Goal: Task Accomplishment & Management: Use online tool/utility

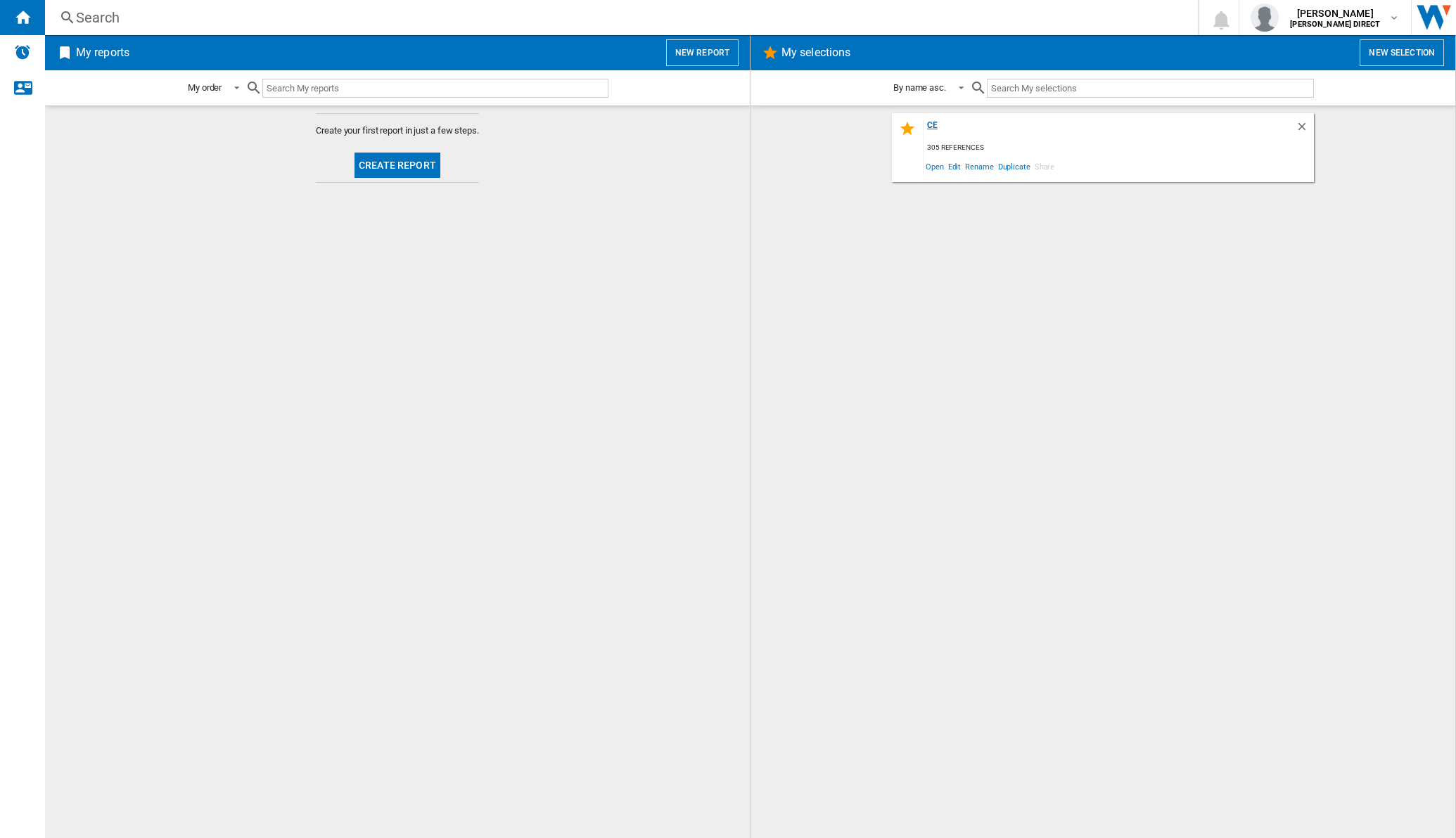
click at [933, 124] on div "ce" at bounding box center [1110, 130] width 372 height 19
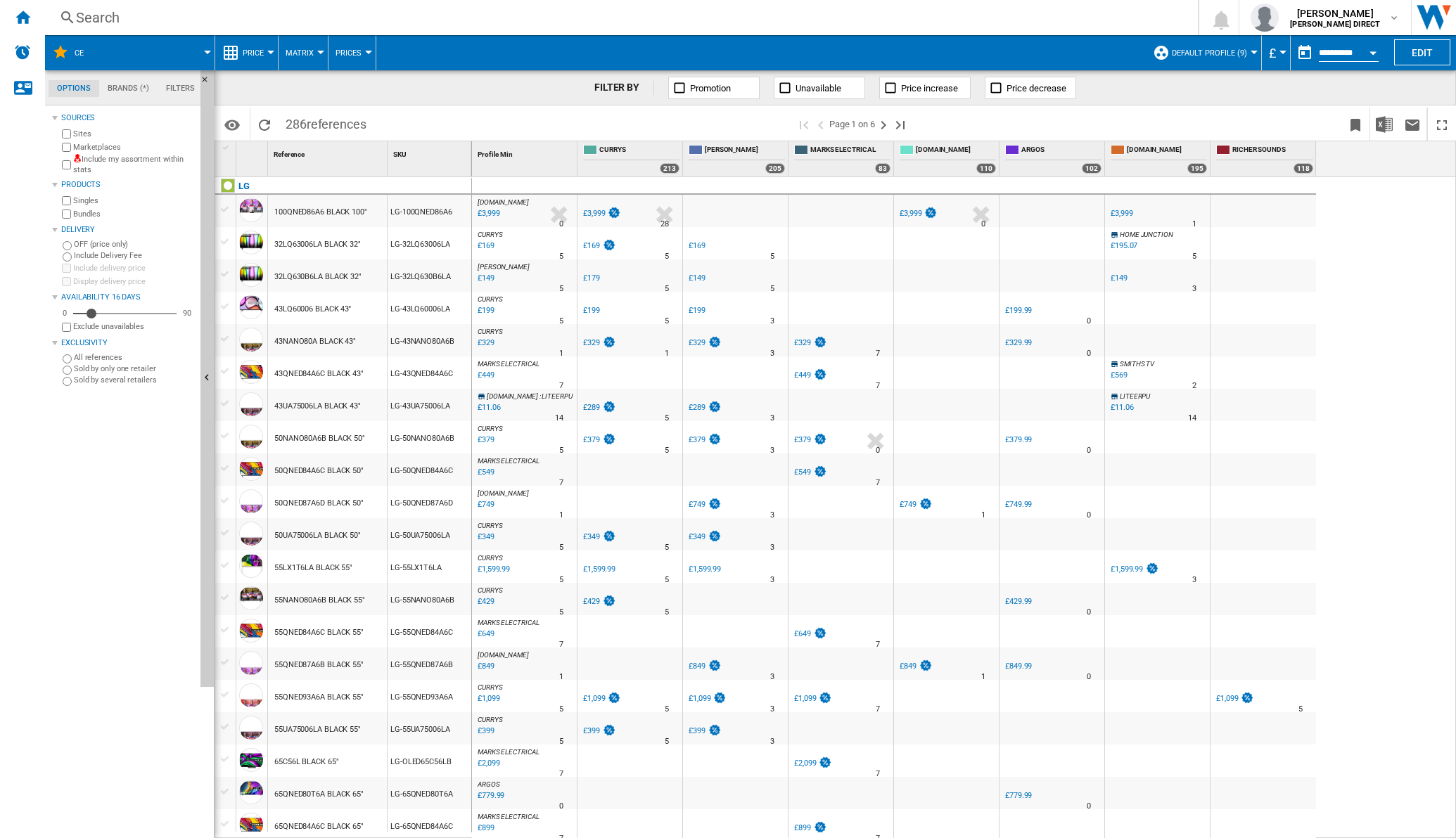
click at [63, 166] on div "Include my assortment within stats" at bounding box center [126, 164] width 136 height 22
click at [313, 49] on button "Matrix" at bounding box center [303, 52] width 35 height 35
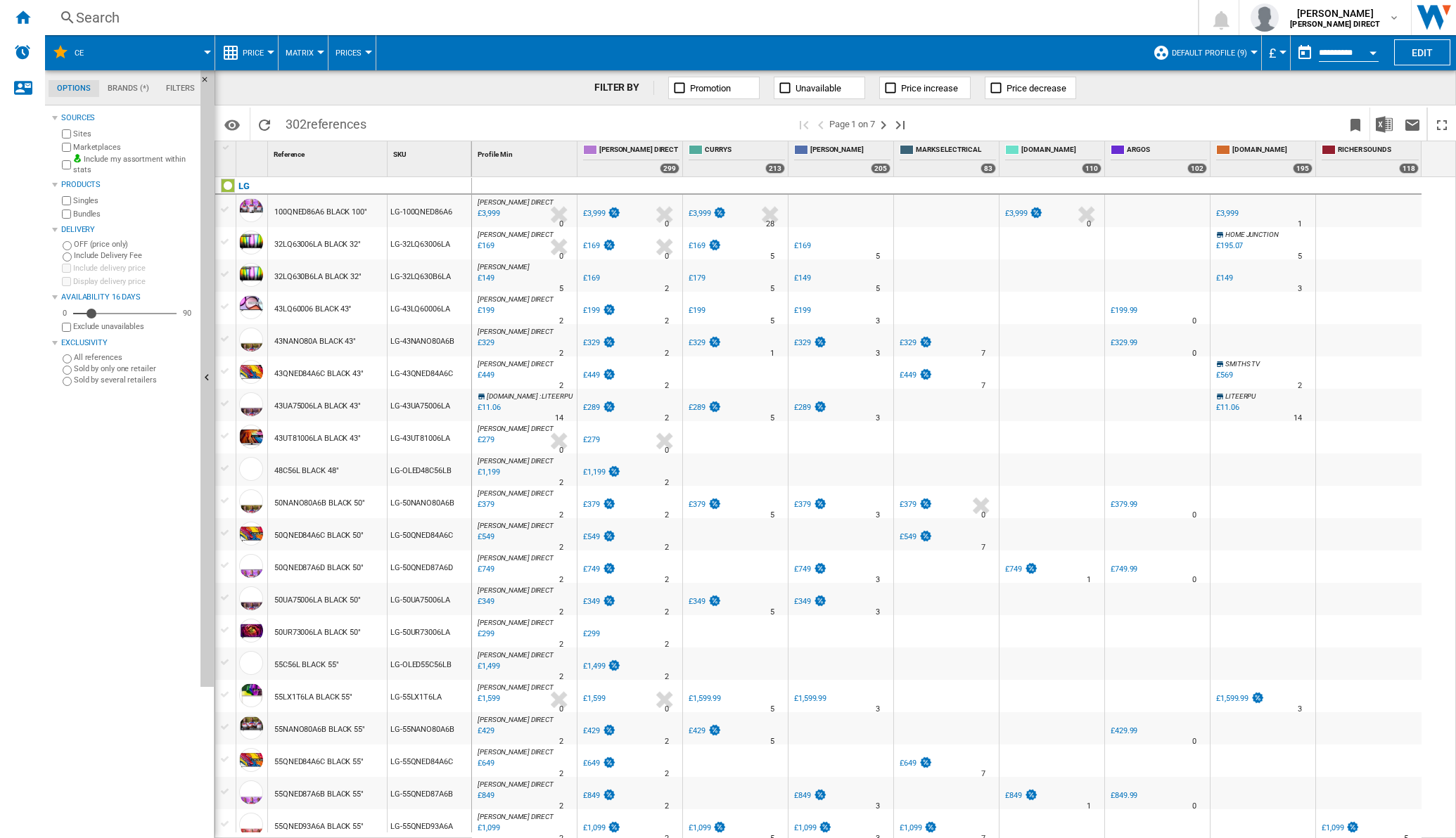
click at [319, 51] on div at bounding box center [320, 52] width 7 height 4
click at [305, 117] on span "Ranking" at bounding box center [308, 121] width 38 height 12
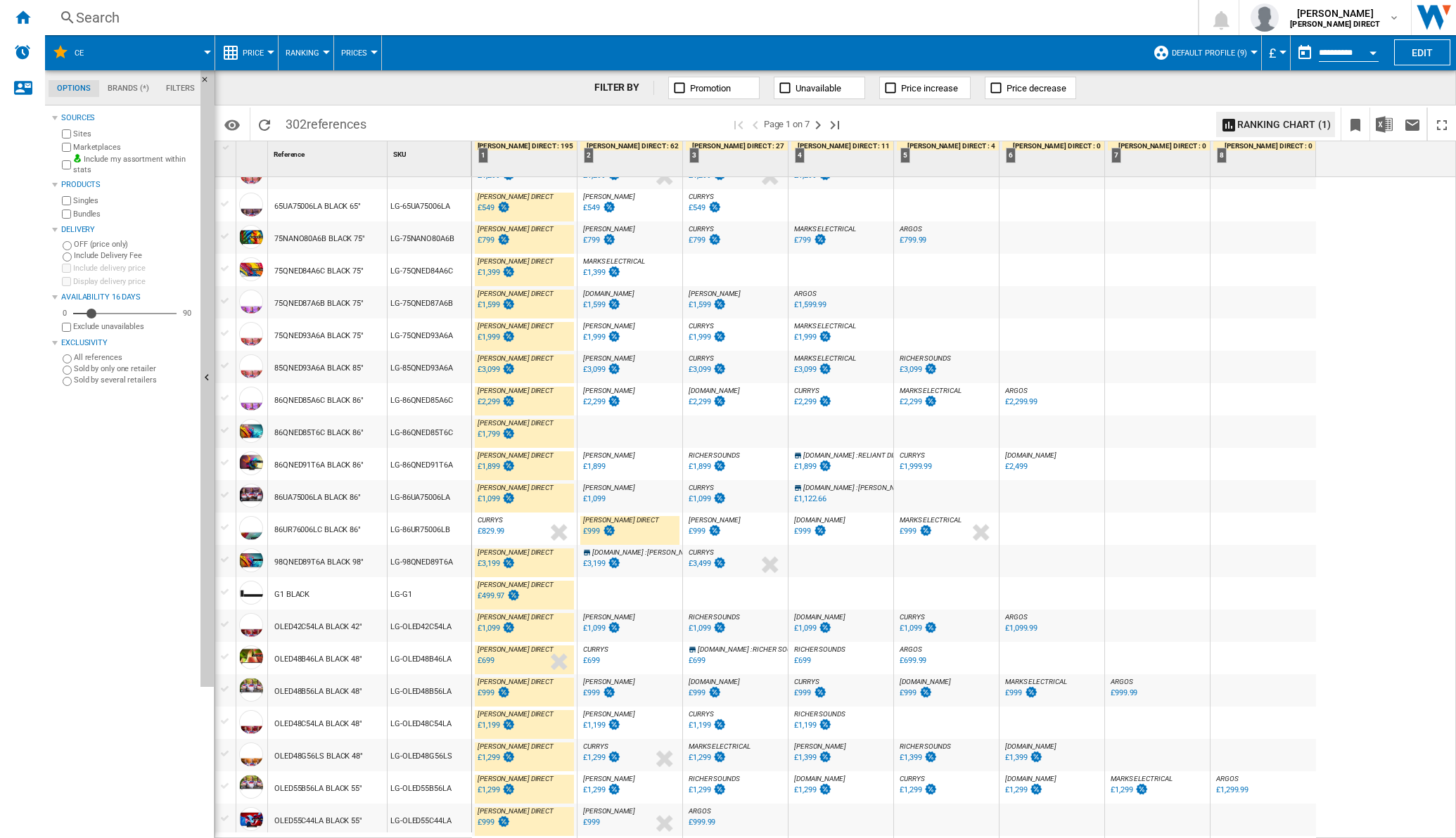
scroll to position [971, 0]
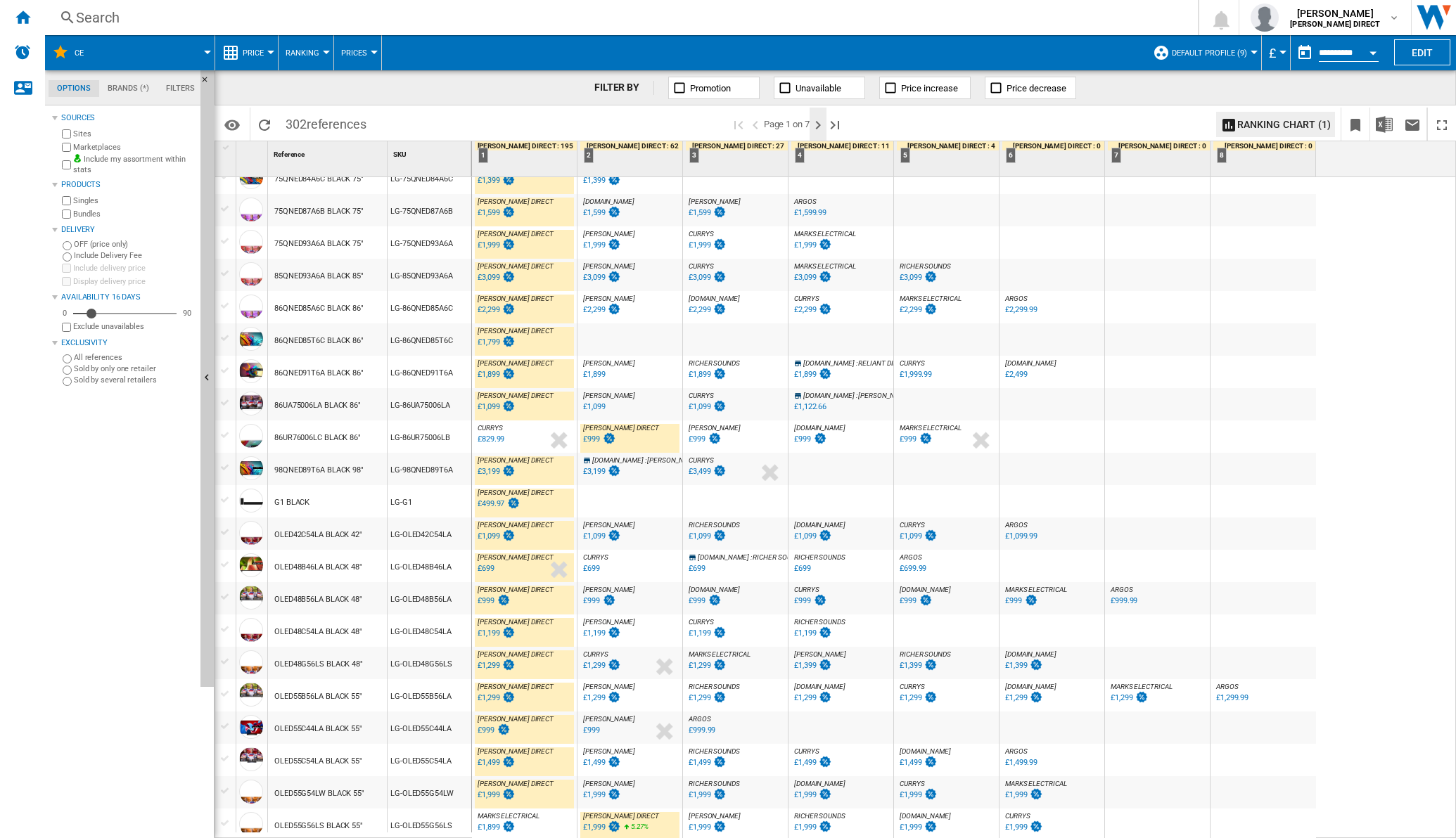
click at [820, 126] on ng-md-icon "Next page" at bounding box center [818, 125] width 17 height 17
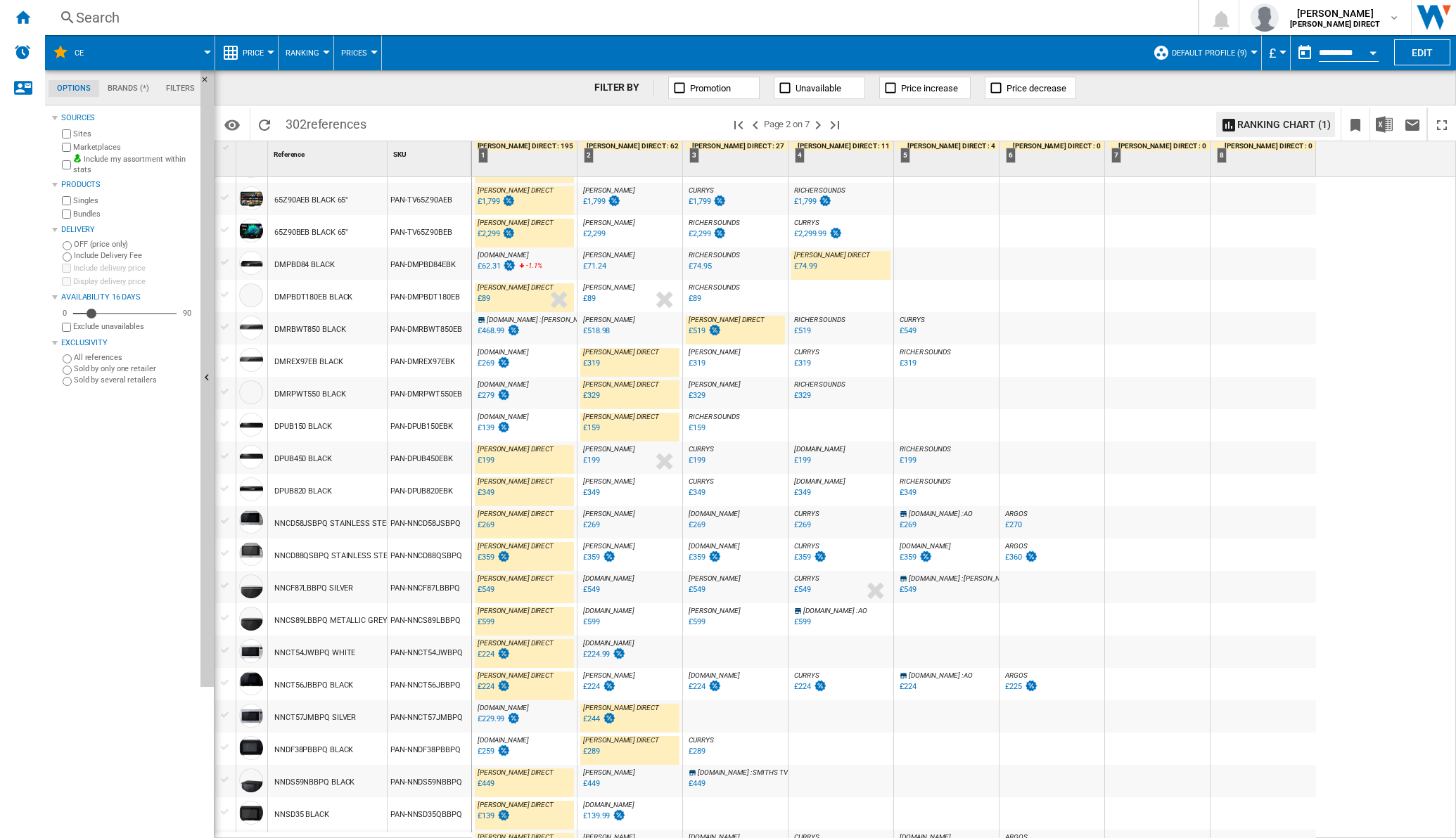
scroll to position [988, 0]
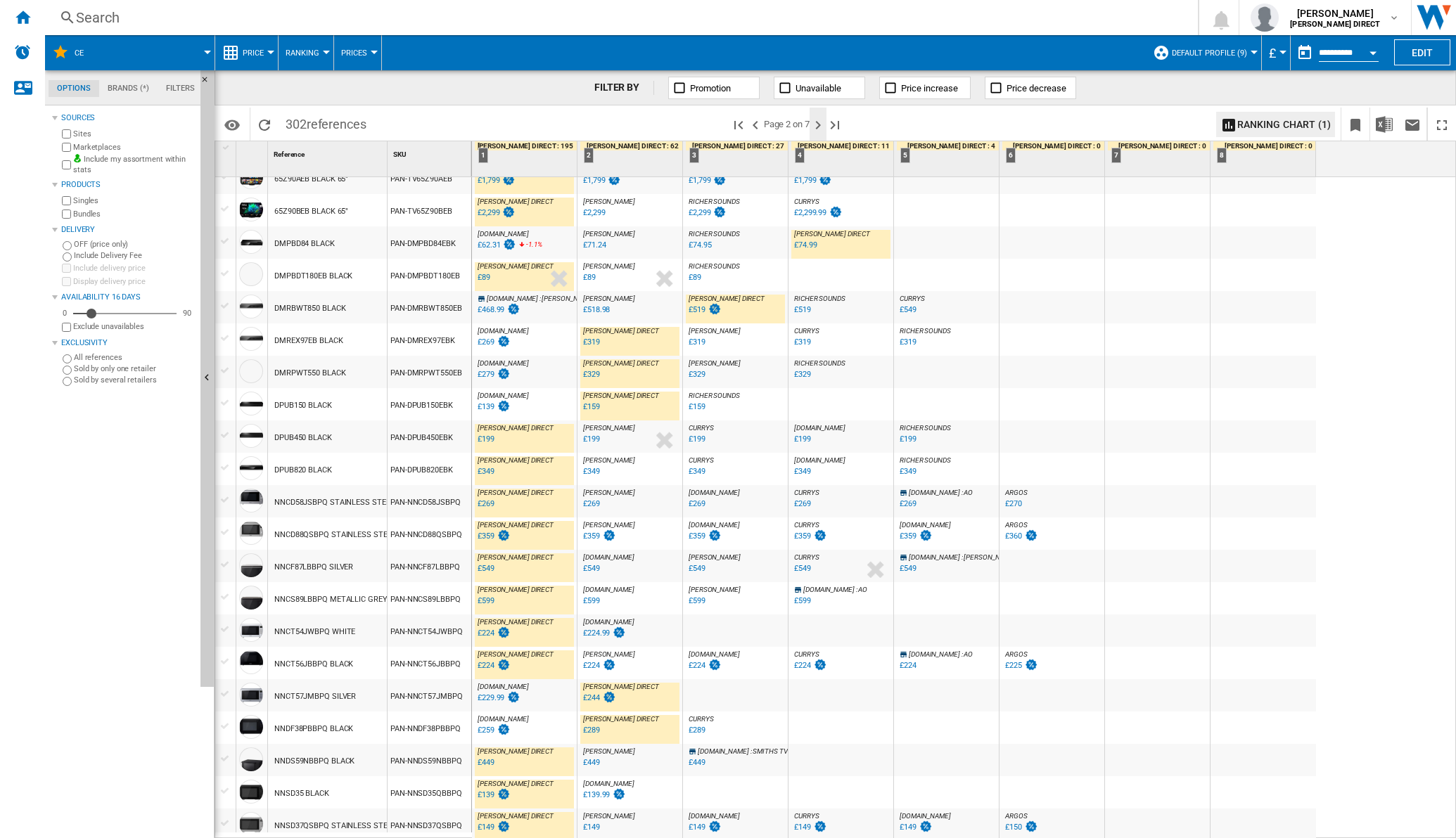
click at [827, 128] on ng-md-icon "Next page" at bounding box center [818, 125] width 17 height 17
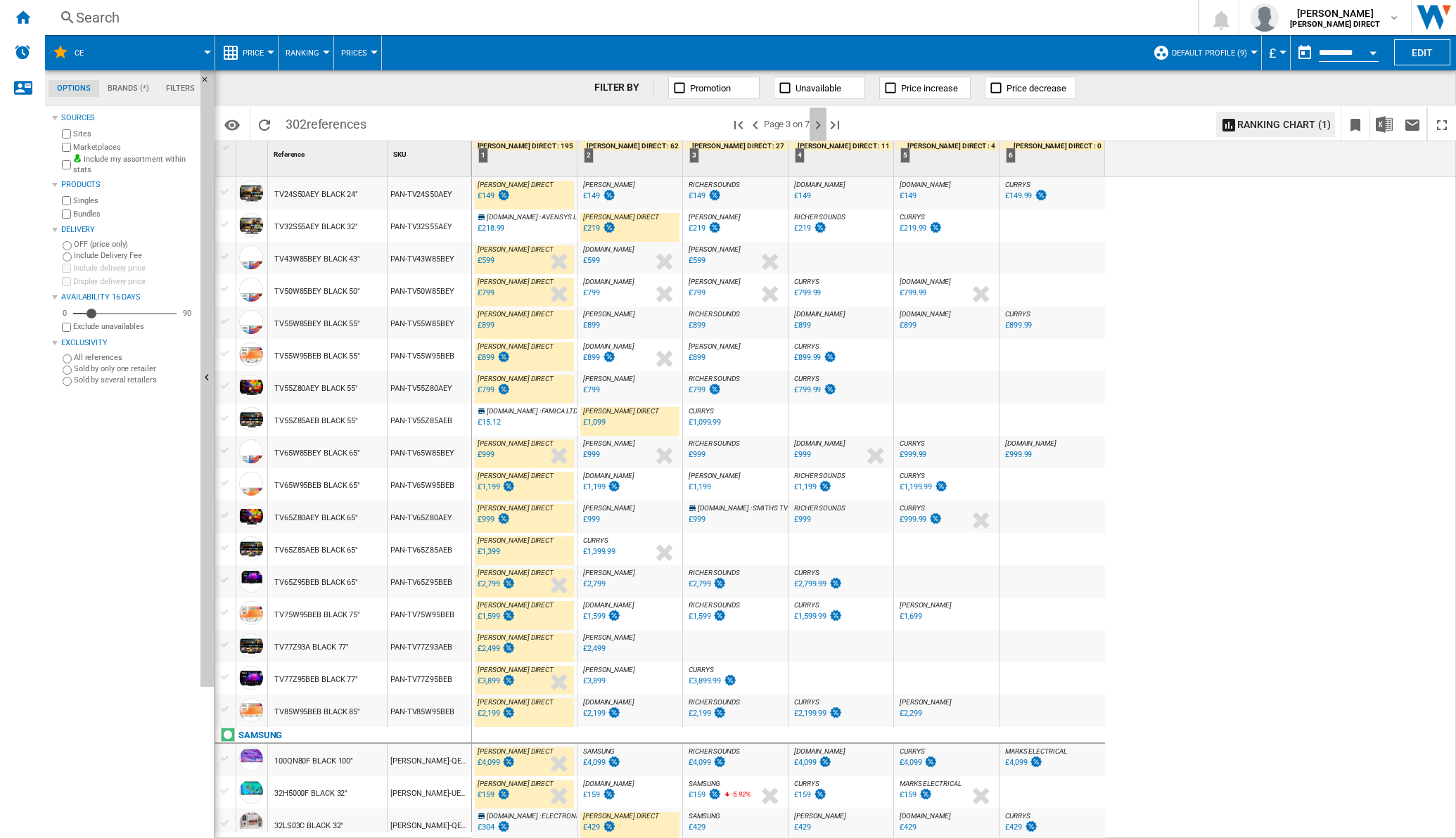
click at [827, 121] on ng-md-icon "Next page" at bounding box center [818, 125] width 17 height 17
